Goal: Subscribe to service/newsletter

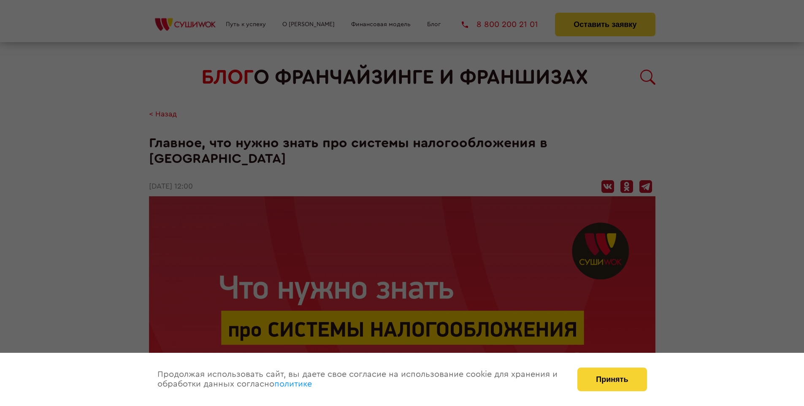
scroll to position [1367, 0]
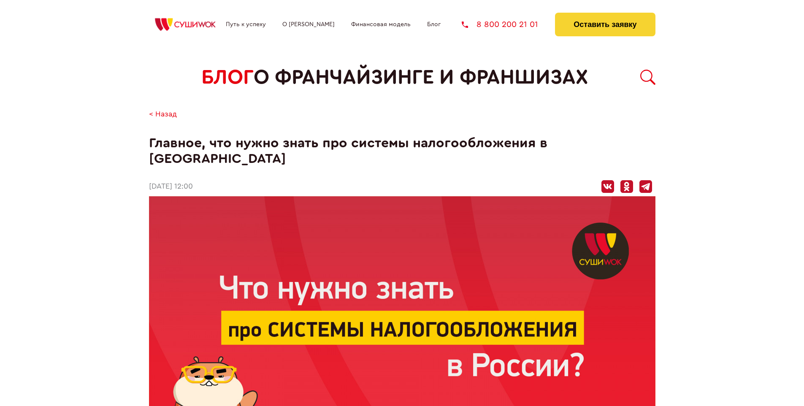
scroll to position [1367, 0]
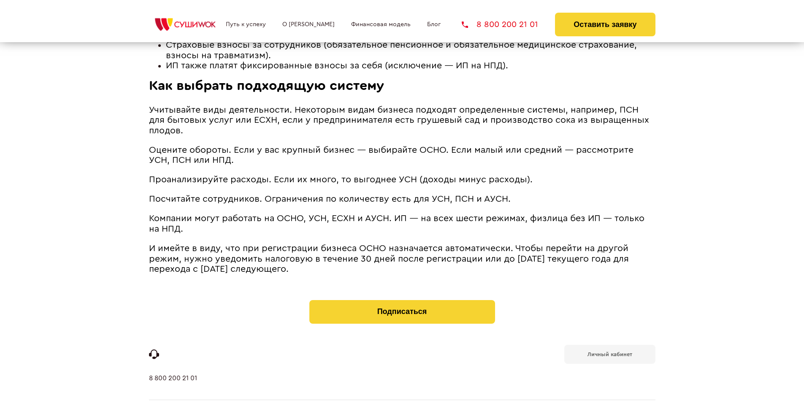
click at [610, 352] on b "Личный кабинет" at bounding box center [610, 354] width 45 height 5
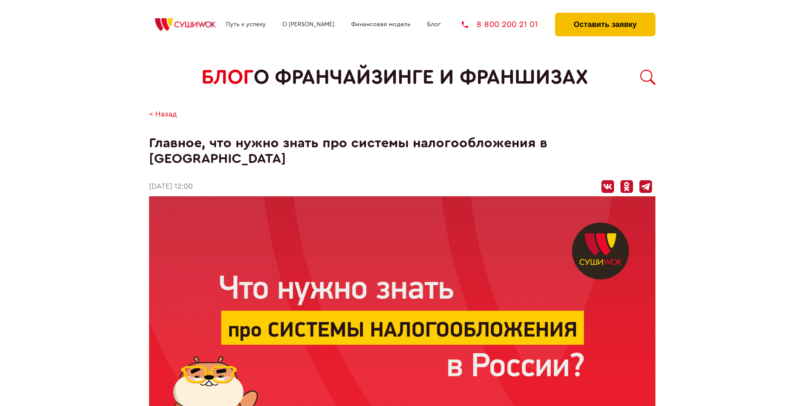
click at [605, 15] on button "Оставить заявку" at bounding box center [605, 25] width 100 height 24
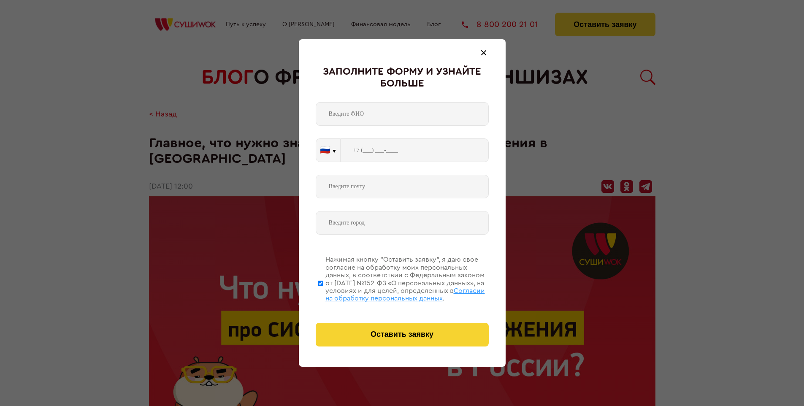
click at [391, 293] on span "Согласии на обработку персональных данных" at bounding box center [405, 294] width 160 height 14
click at [323, 293] on input "Нажимая кнопку “Оставить заявку”, я даю свое согласие на обработку моих персона…" at bounding box center [320, 283] width 5 height 68
checkbox input "false"
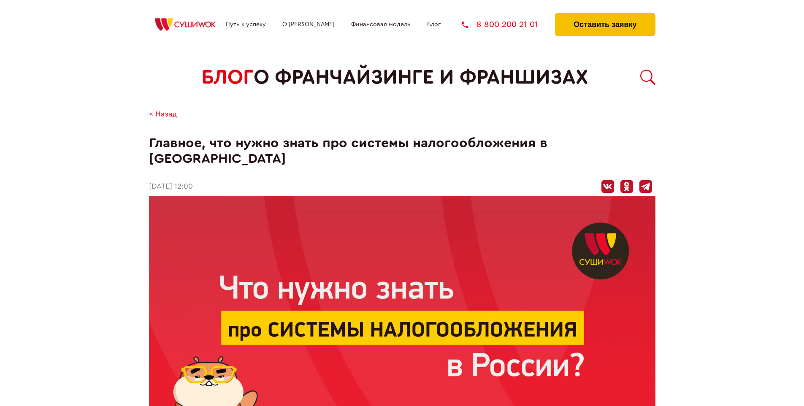
click at [605, 15] on button "Оставить заявку" at bounding box center [605, 25] width 100 height 24
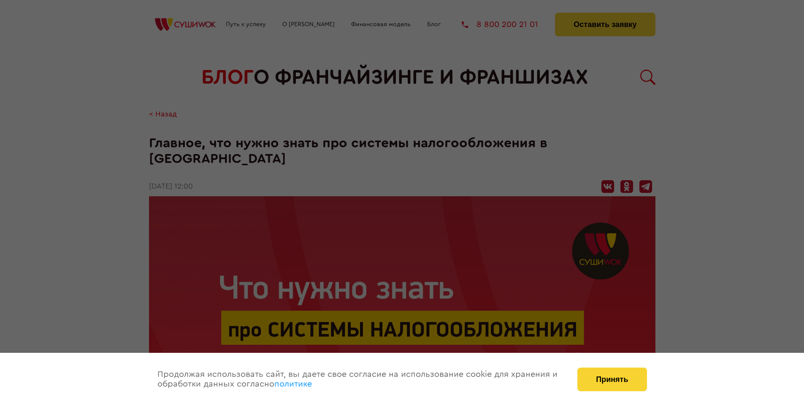
scroll to position [1367, 0]
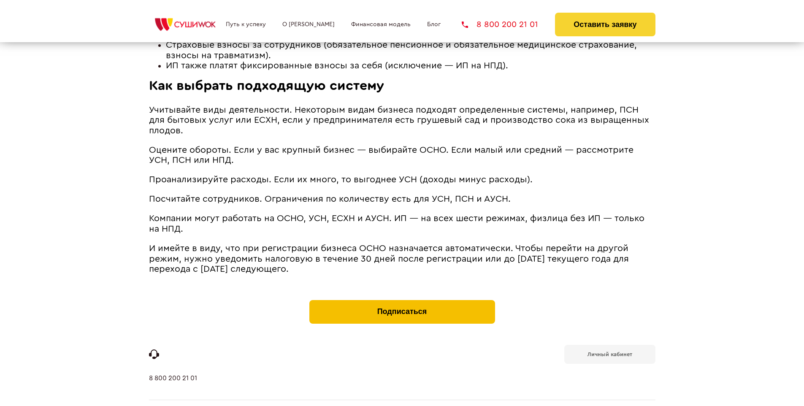
click at [402, 300] on button "Подписаться" at bounding box center [402, 312] width 186 height 24
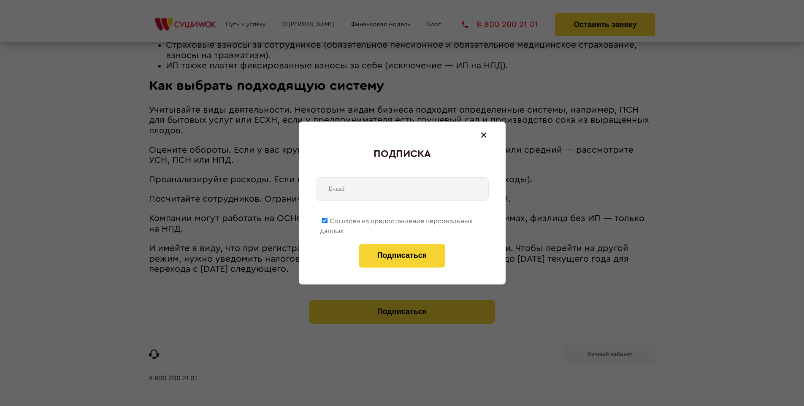
click at [397, 220] on span "Согласен на предоставление персональных данных" at bounding box center [396, 226] width 153 height 16
click at [328, 220] on input "Согласен на предоставление персональных данных" at bounding box center [324, 220] width 5 height 5
checkbox input "false"
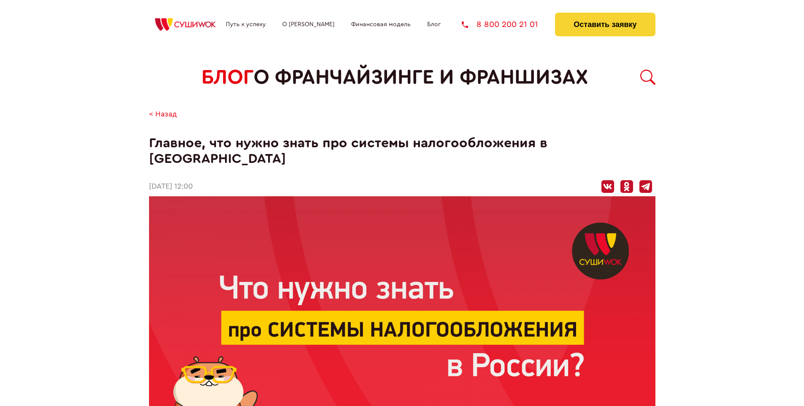
scroll to position [1367, 0]
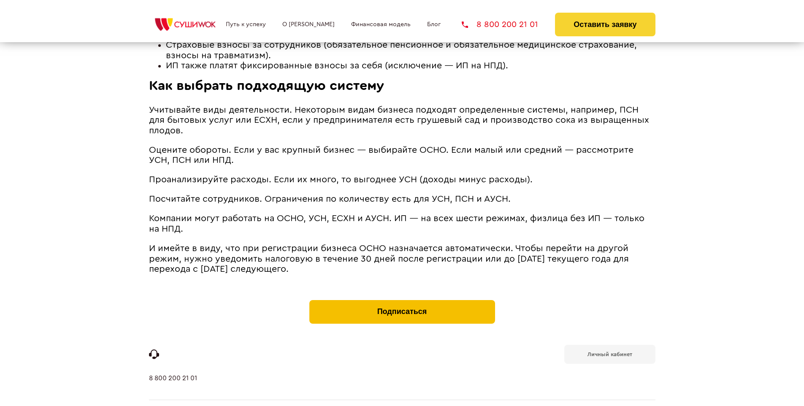
click at [402, 300] on button "Подписаться" at bounding box center [402, 312] width 186 height 24
